Goal: Information Seeking & Learning: Learn about a topic

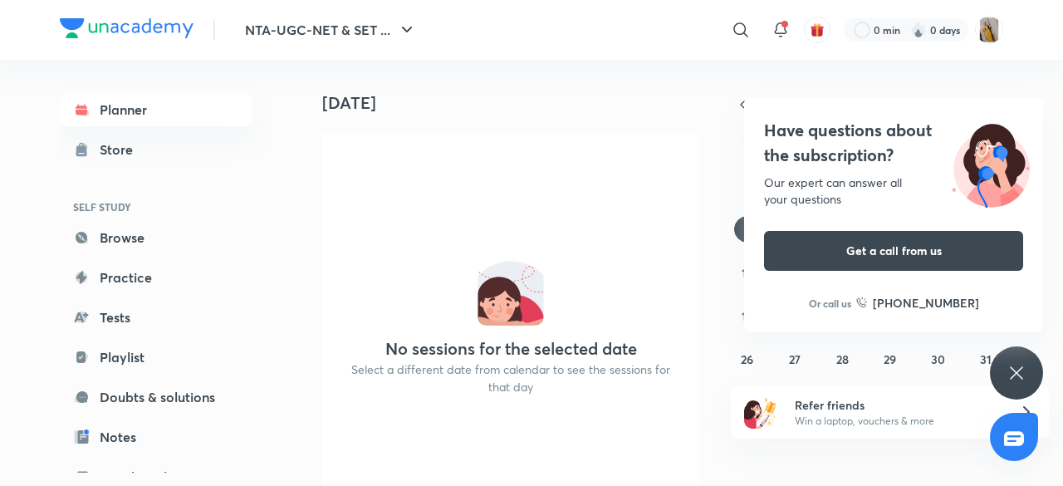
click at [1019, 381] on icon at bounding box center [1016, 373] width 20 height 20
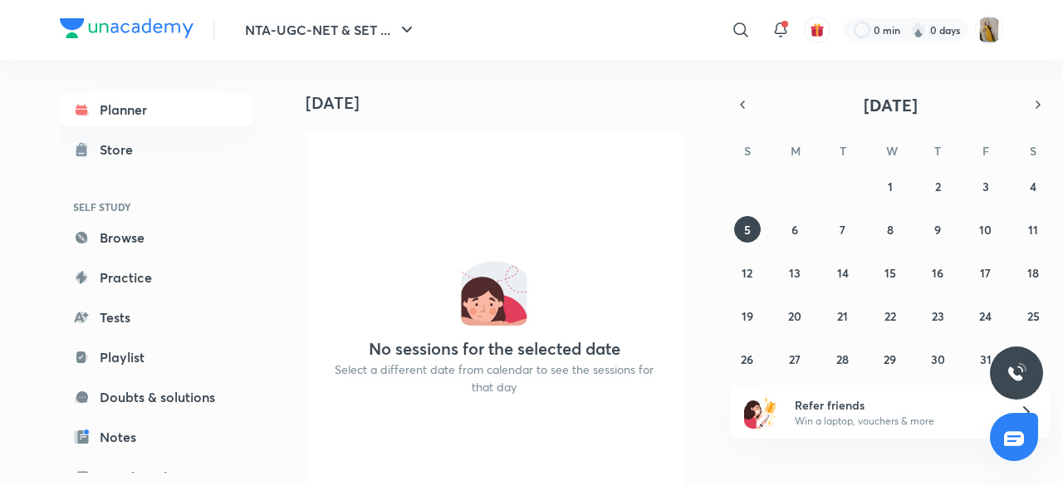
scroll to position [0, 17]
click at [404, 22] on icon "button" at bounding box center [407, 30] width 20 height 20
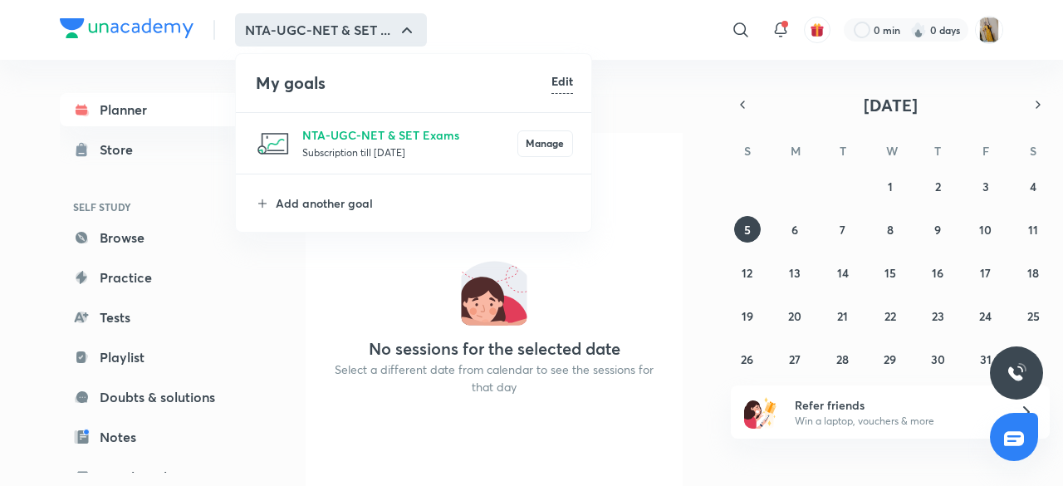
click at [116, 102] on div at bounding box center [531, 243] width 1063 height 486
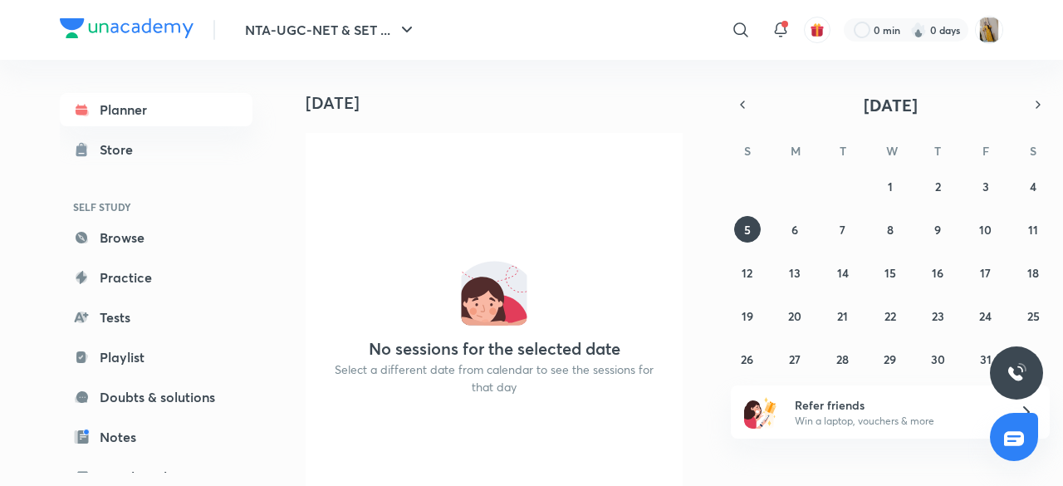
click at [116, 102] on link "Planner" at bounding box center [156, 109] width 193 height 33
click at [742, 93] on button "button" at bounding box center [742, 104] width 23 height 23
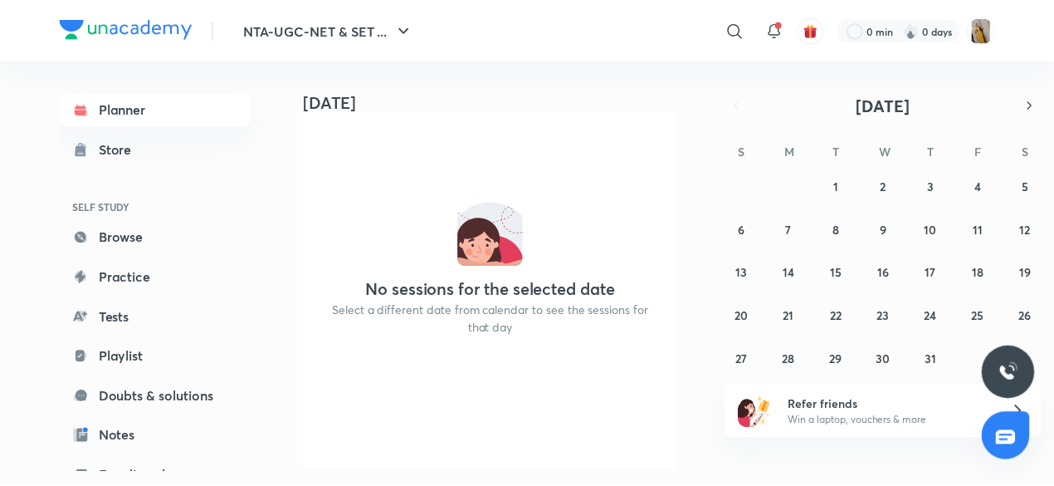
scroll to position [71, 17]
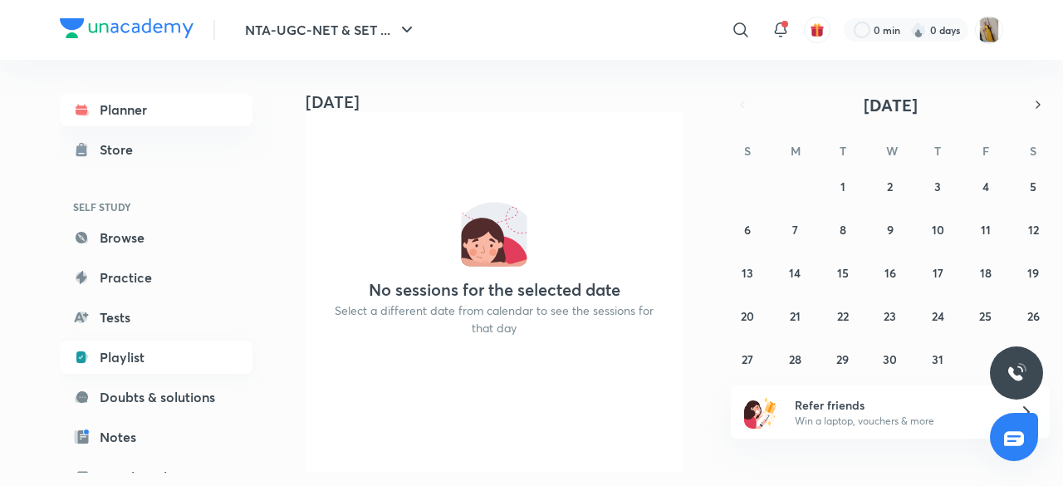
click at [130, 358] on link "Playlist" at bounding box center [156, 356] width 193 height 33
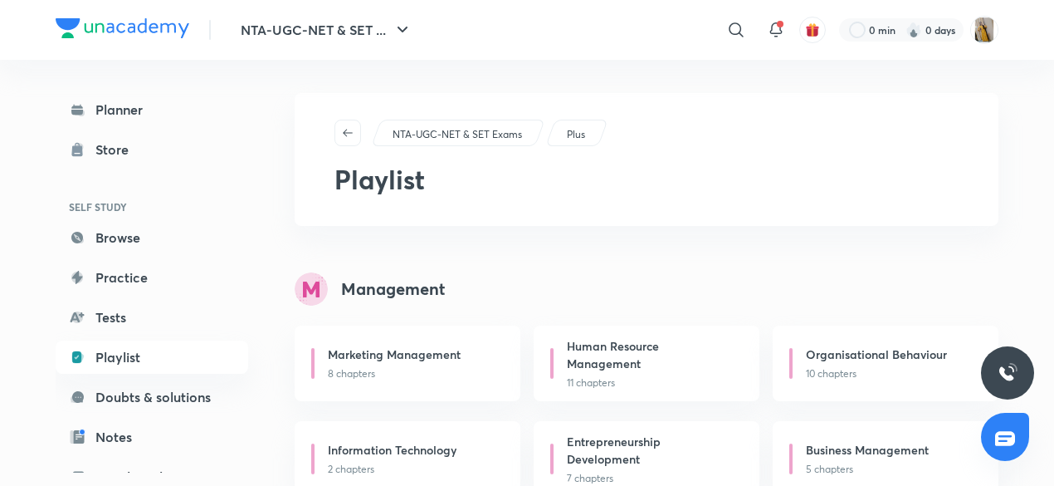
click at [272, 372] on div "Planner Store SELF STUDY Browse Practice Tests Playlist Doubts & solutions Note…" at bounding box center [169, 266] width 226 height 413
drag, startPoint x: 272, startPoint y: 372, endPoint x: 272, endPoint y: 430, distance: 58.1
click at [272, 430] on div "Planner Store SELF STUDY Browse Practice Tests Playlist Doubts & solutions Note…" at bounding box center [169, 266] width 226 height 413
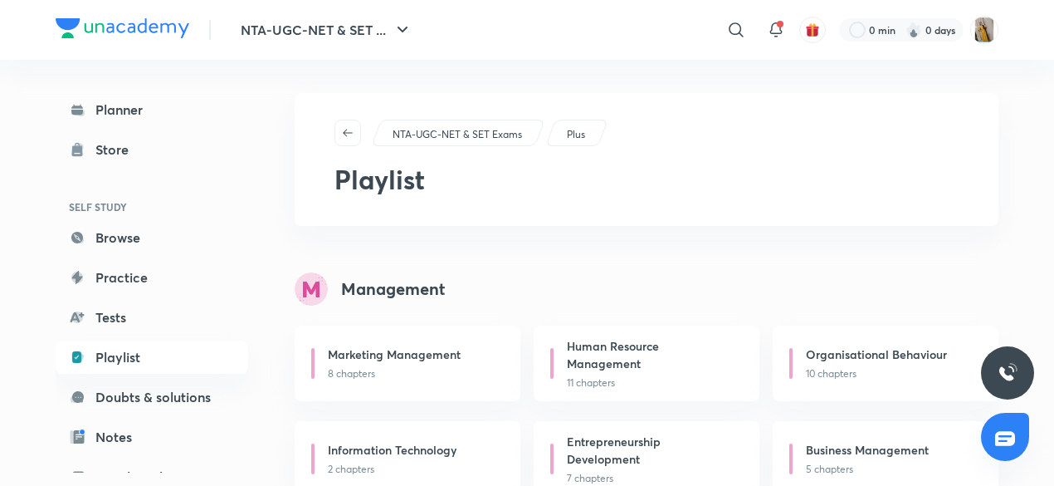
click at [272, 430] on div "Planner Store SELF STUDY Browse Practice Tests Playlist Doubts & solutions Note…" at bounding box center [169, 266] width 226 height 413
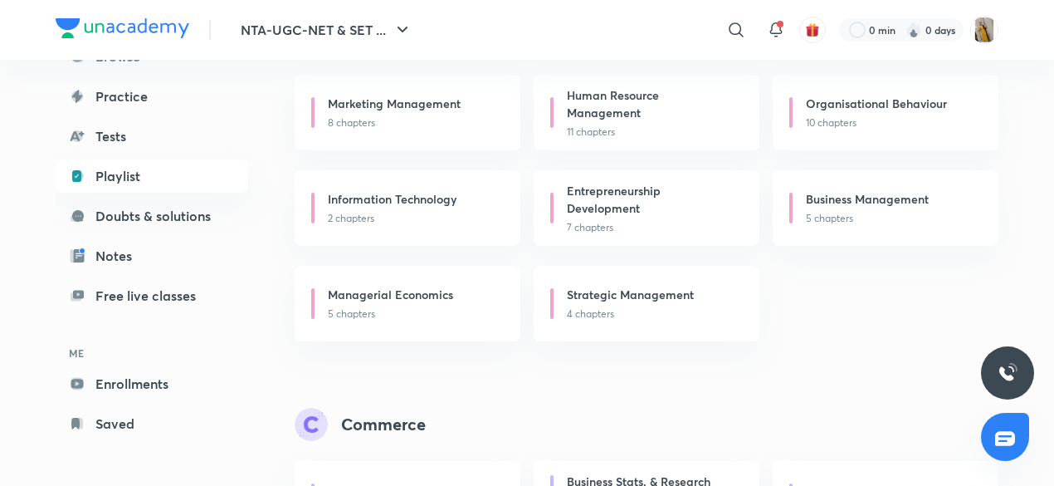
scroll to position [299, 0]
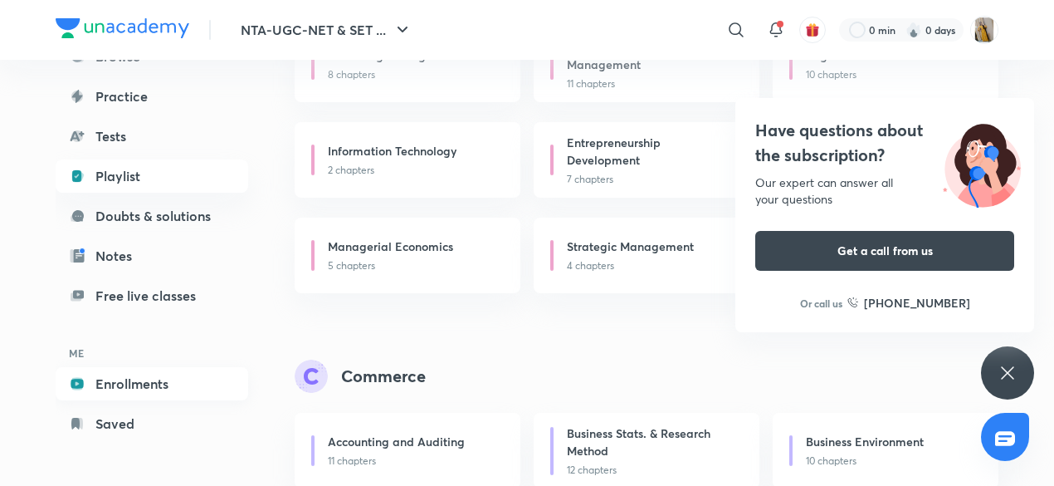
click at [146, 381] on link "Enrollments" at bounding box center [152, 383] width 193 height 33
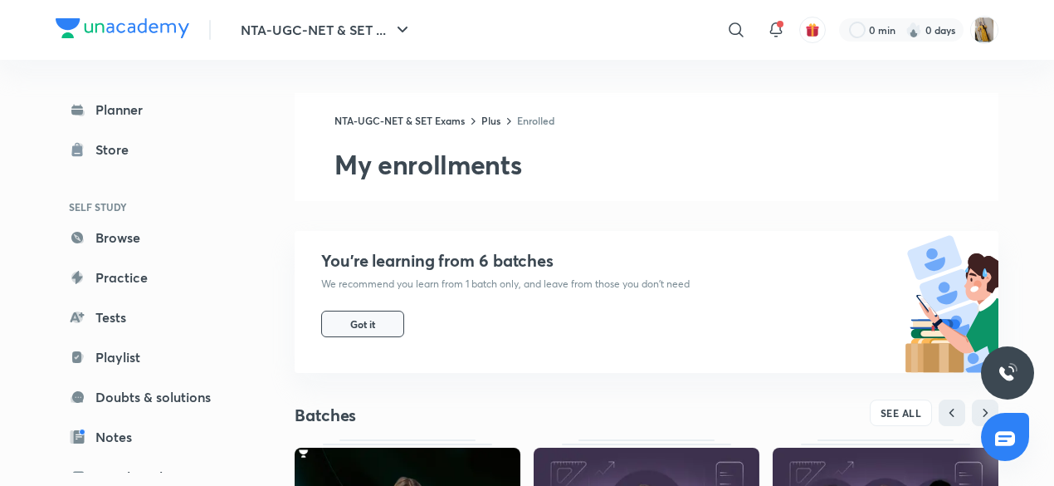
click at [372, 333] on button "Got it" at bounding box center [362, 324] width 83 height 27
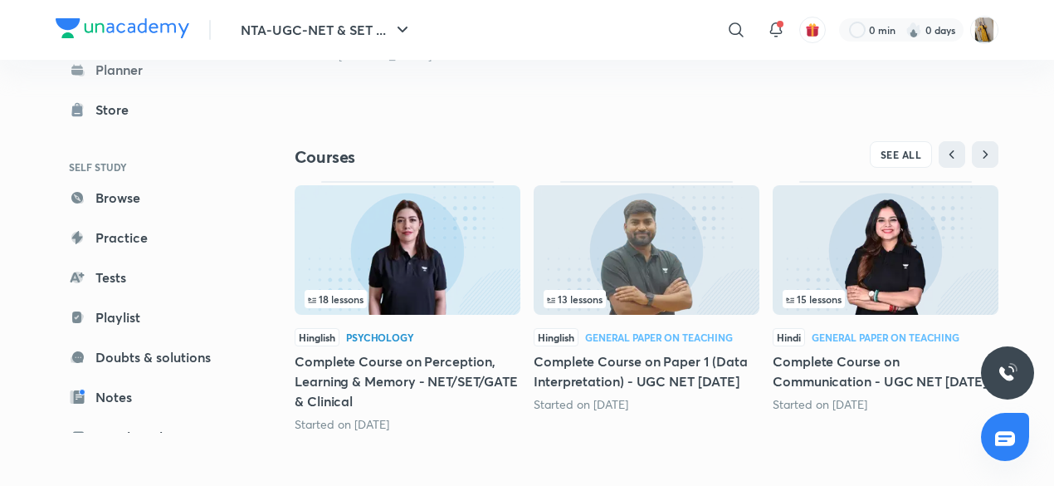
scroll to position [526, 0]
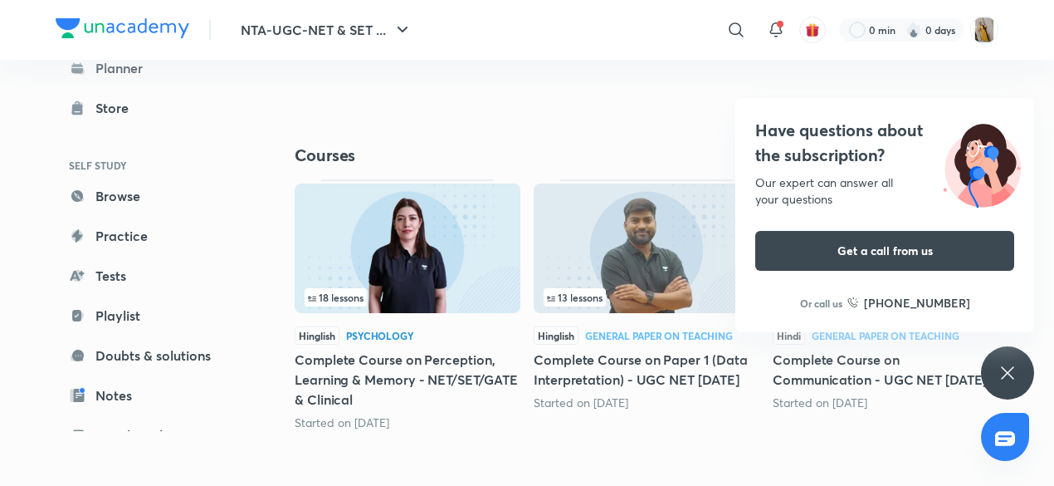
click at [1053, 39] on header "NTA-UGC-NET & SET ... ​ 0 min 0 days" at bounding box center [527, 30] width 1054 height 60
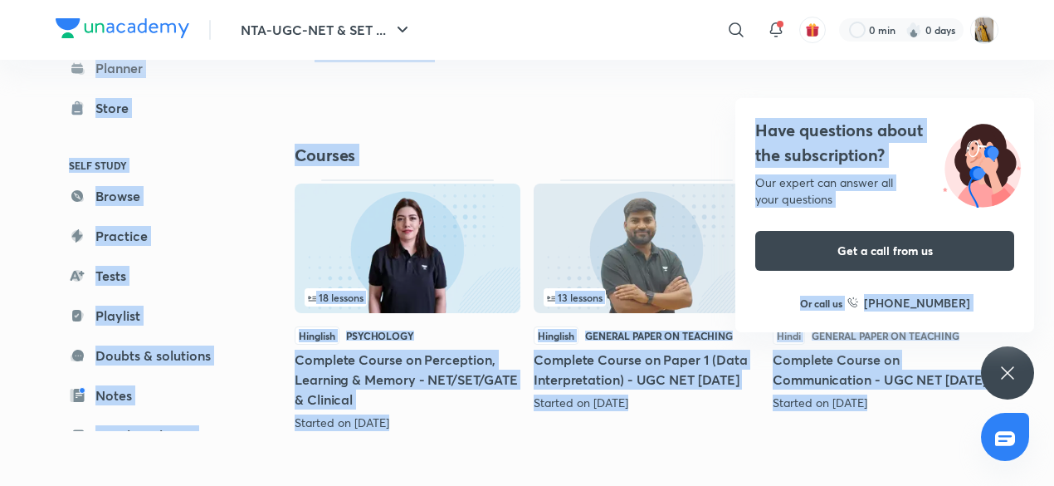
drag, startPoint x: 1053, startPoint y: 39, endPoint x: 983, endPoint y: 358, distance: 326.4
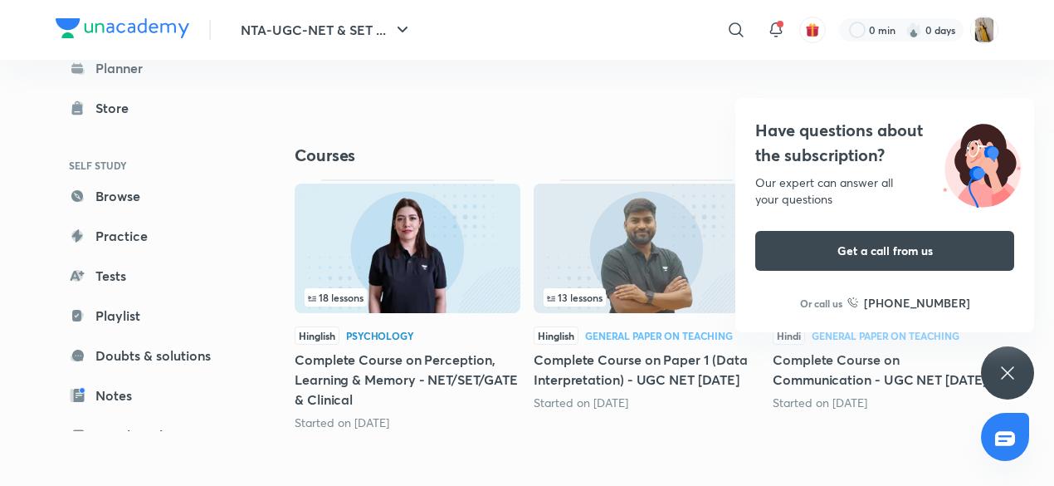
click at [1003, 366] on icon at bounding box center [1008, 373] width 20 height 20
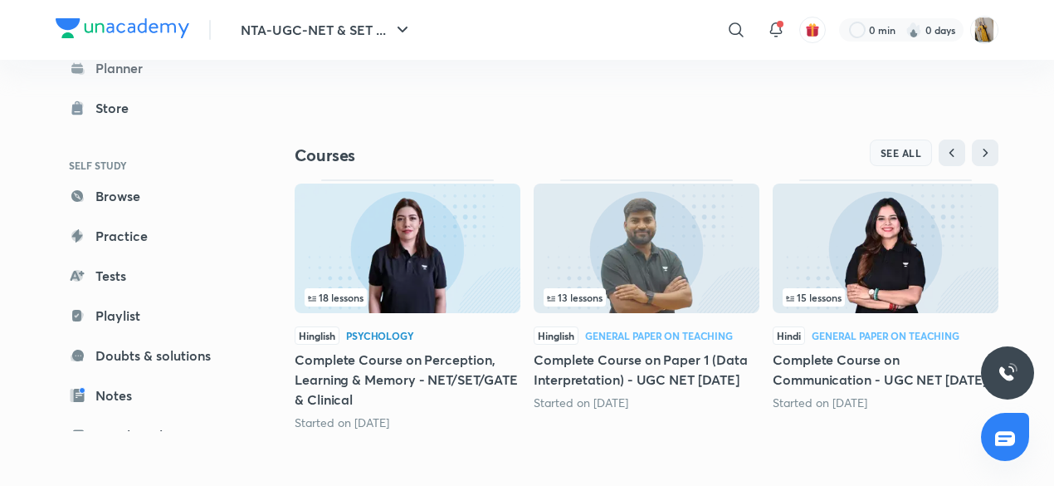
click at [895, 152] on span "SEE ALL" at bounding box center [902, 153] width 42 height 12
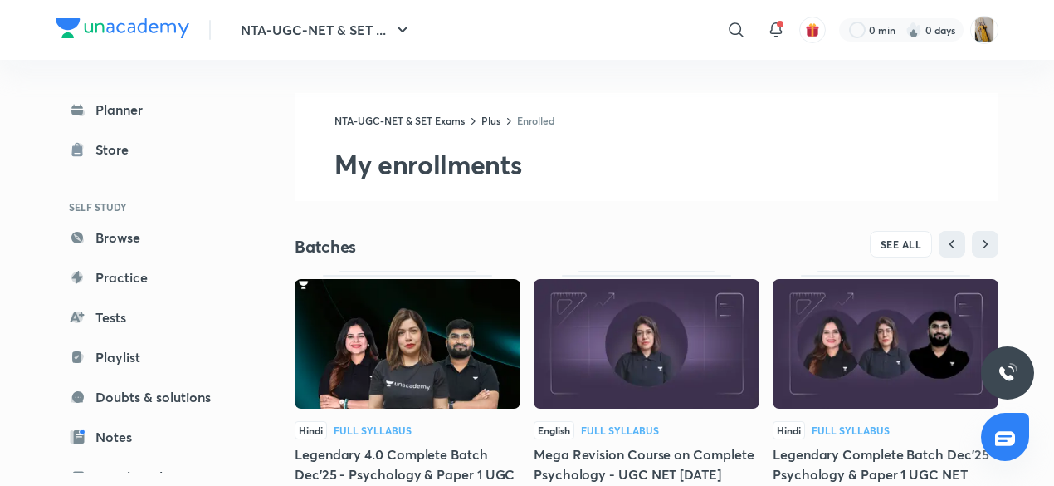
click at [895, 152] on h2 "My enrollments" at bounding box center [667, 164] width 664 height 33
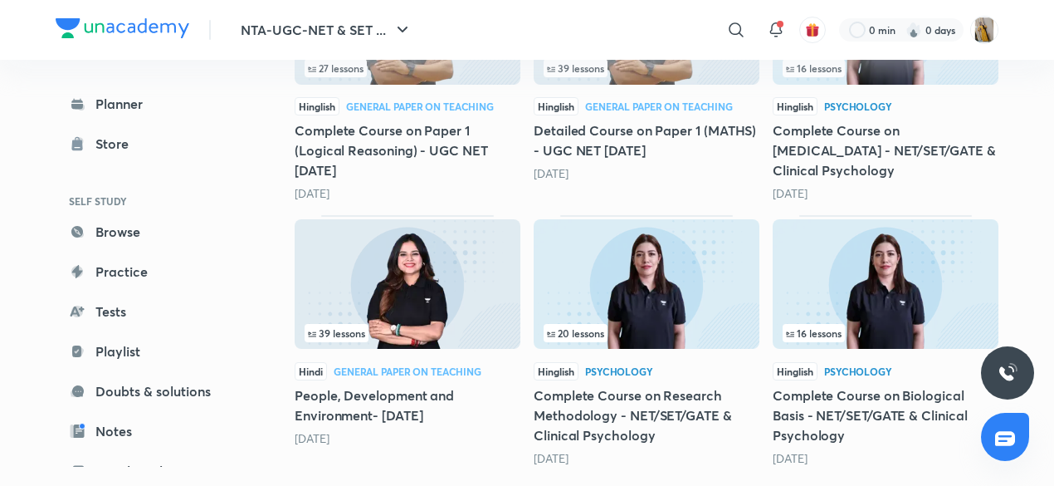
scroll to position [905, 0]
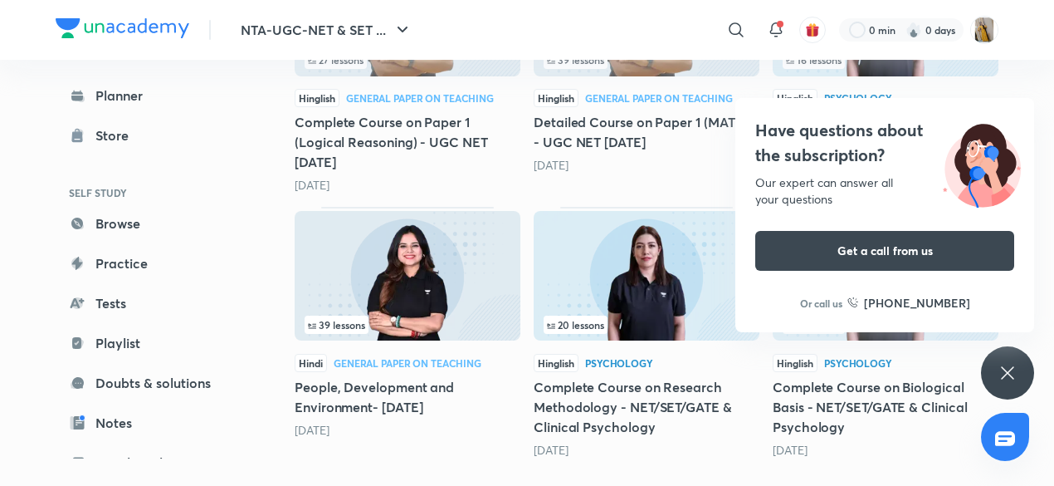
click at [1012, 377] on icon at bounding box center [1007, 372] width 12 height 12
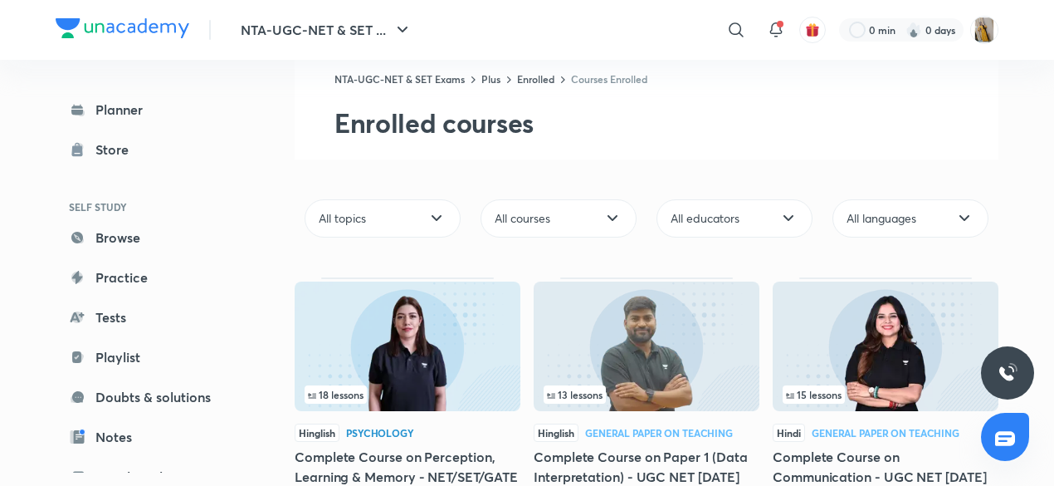
scroll to position [0, 0]
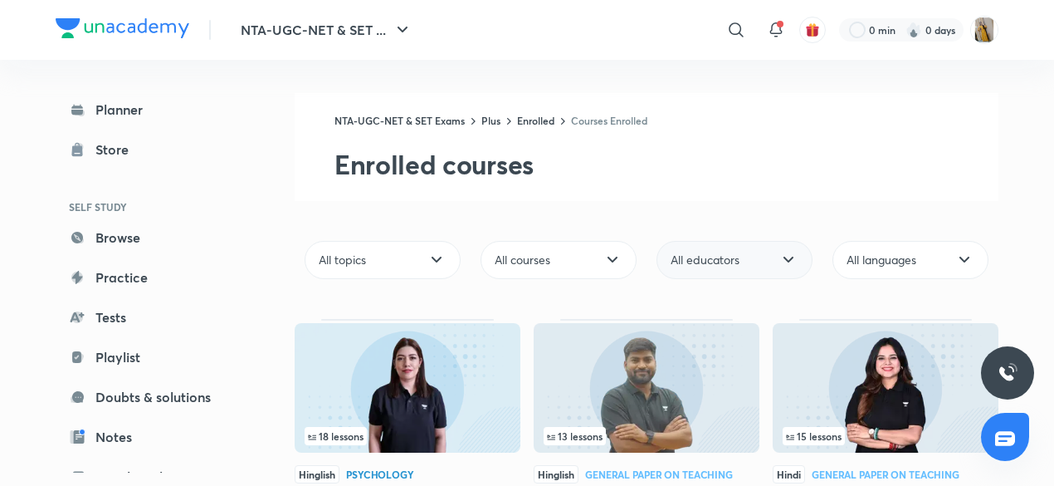
click at [774, 257] on div "All educators" at bounding box center [735, 260] width 156 height 38
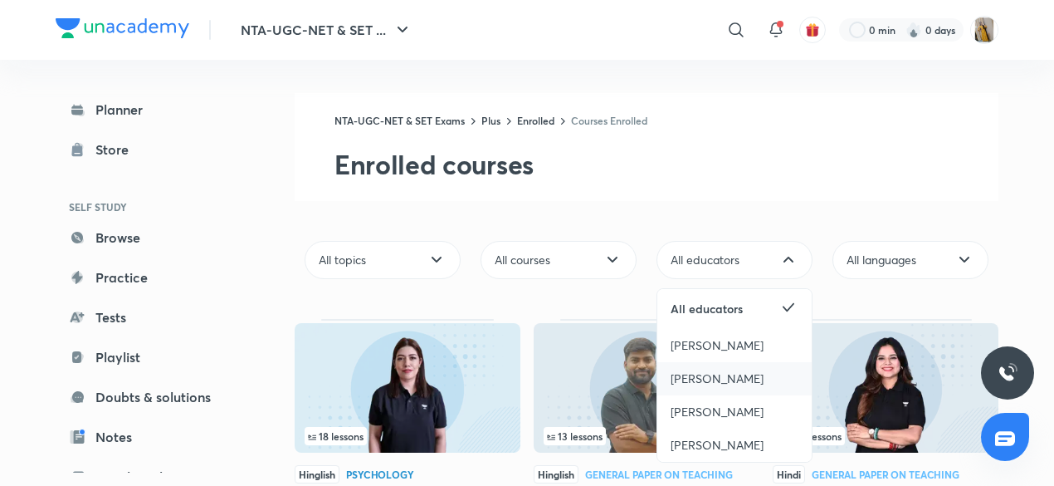
click at [680, 380] on span "[PERSON_NAME]" at bounding box center [717, 378] width 93 height 17
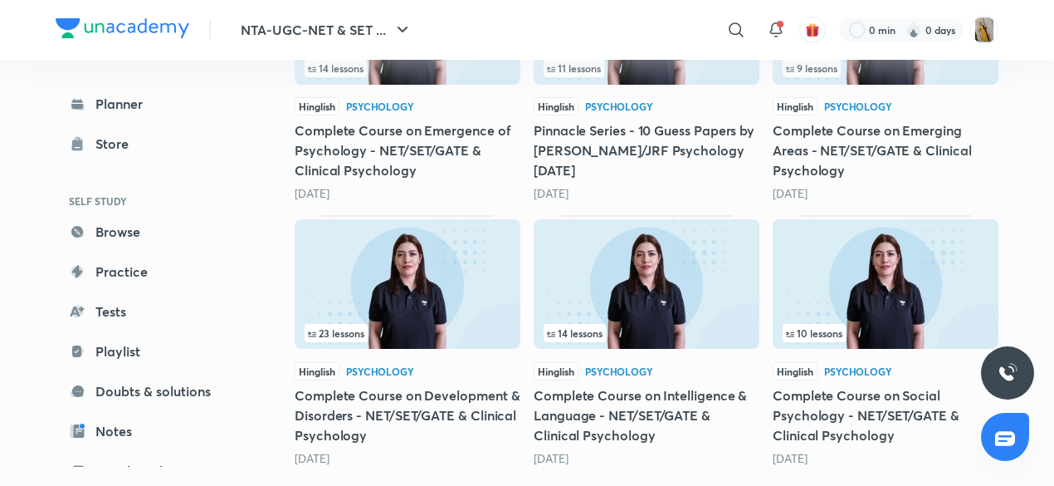
scroll to position [905, 0]
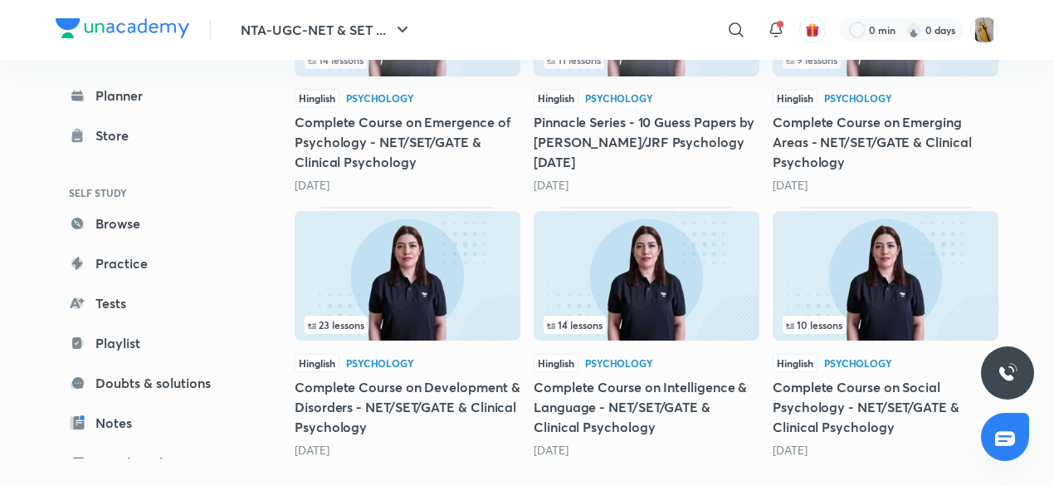
click at [397, 291] on img at bounding box center [408, 276] width 226 height 130
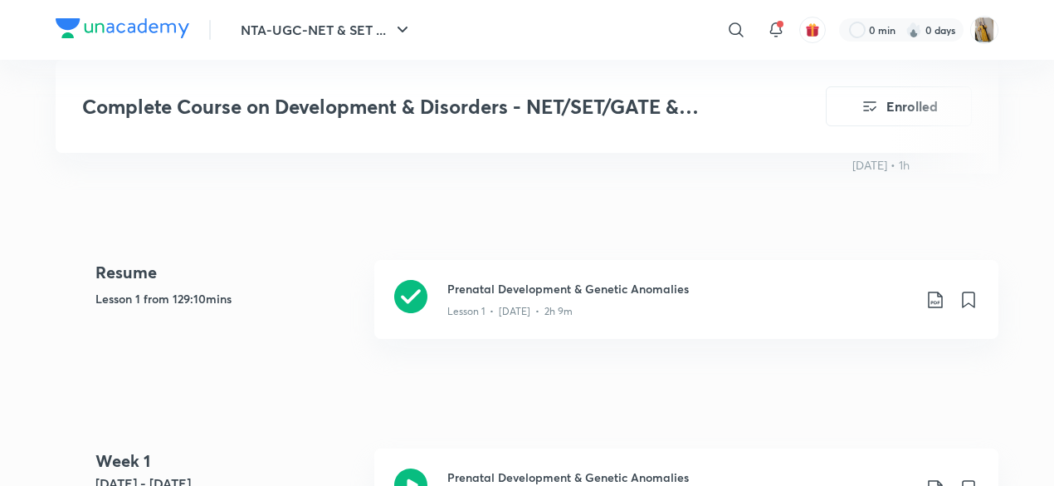
scroll to position [764, 0]
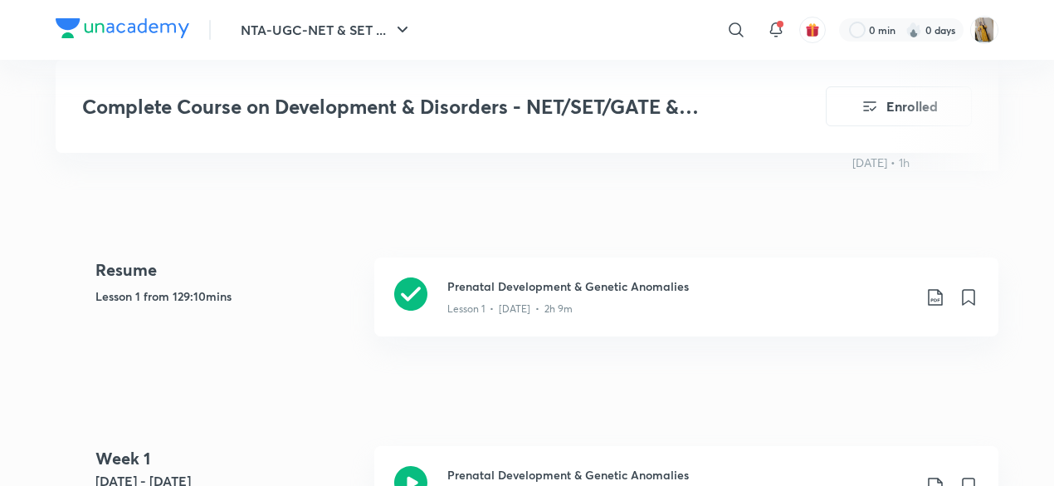
click at [771, 114] on div "Complete Course on Development & Disorders - NET/SET/GATE & Clinical Psychology…" at bounding box center [527, 106] width 943 height 93
click at [412, 277] on icon at bounding box center [410, 293] width 33 height 33
